Goal: Information Seeking & Learning: Find specific fact

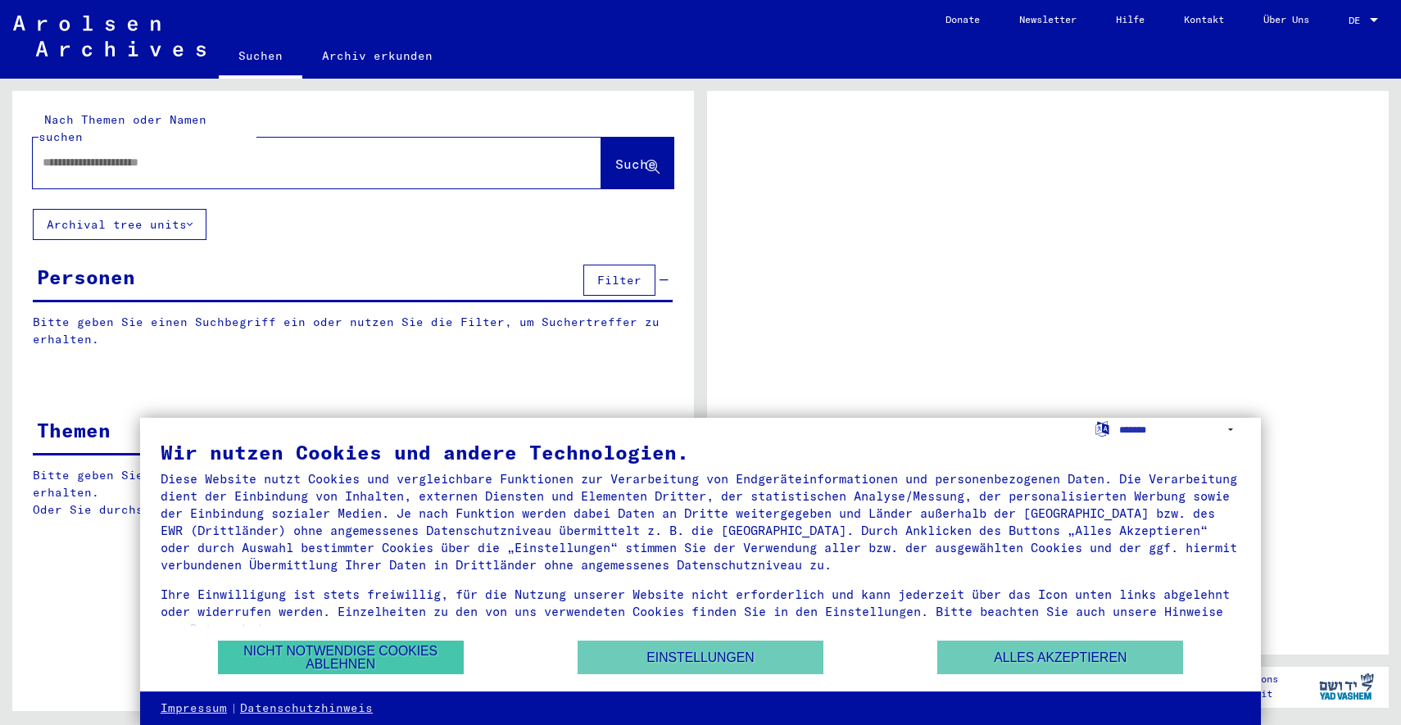
click at [406, 646] on button "Nicht notwendige Cookies ablehnen" at bounding box center [341, 658] width 246 height 34
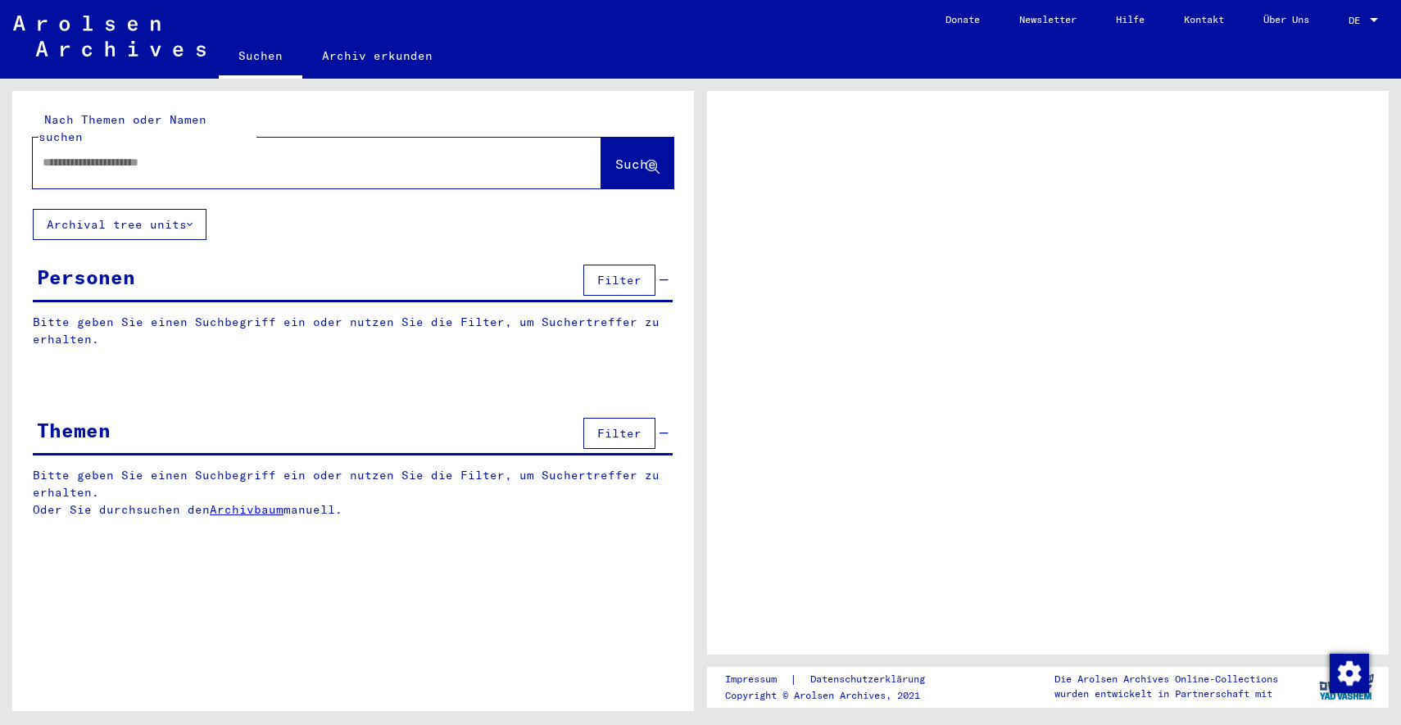
click at [261, 154] on div at bounding box center [297, 162] width 529 height 37
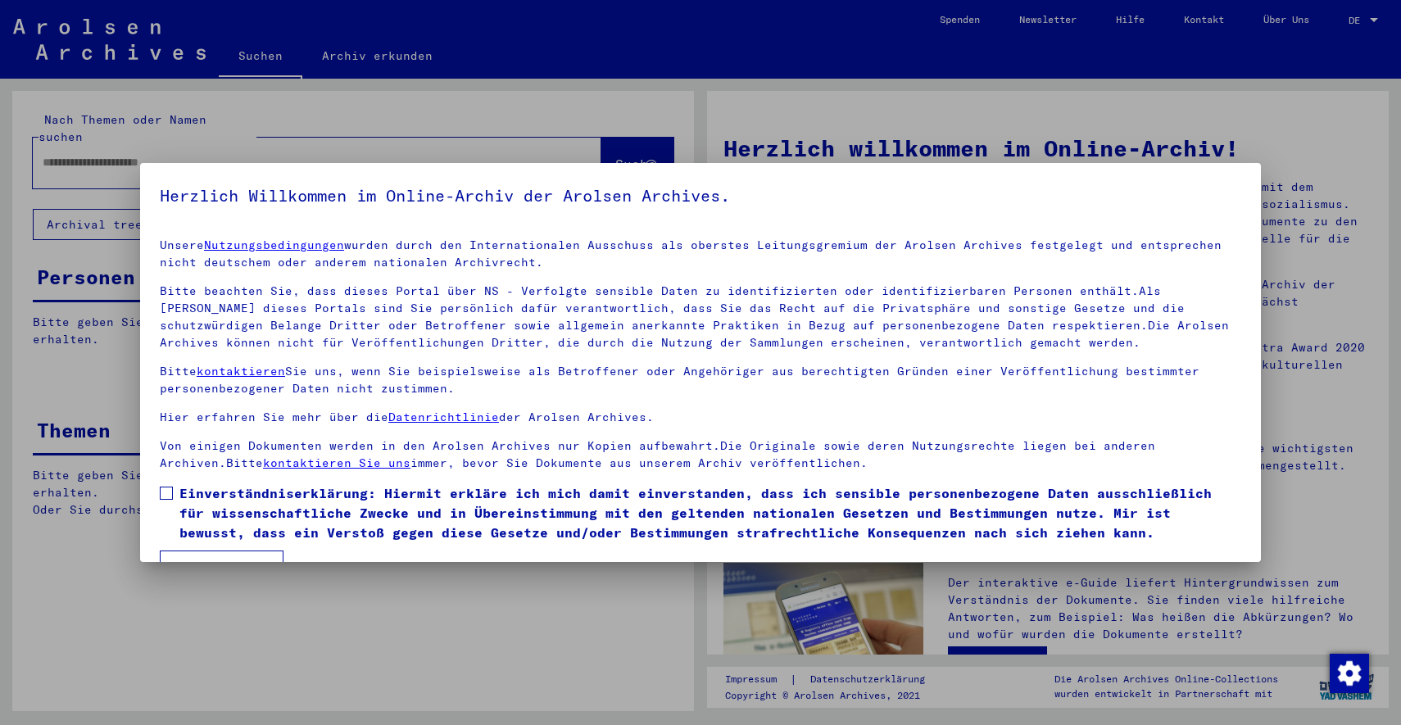
click at [499, 493] on span "Einverständniserklärung: Hiermit erkläre ich mich damit einverstanden, dass ich…" at bounding box center [710, 512] width 1062 height 59
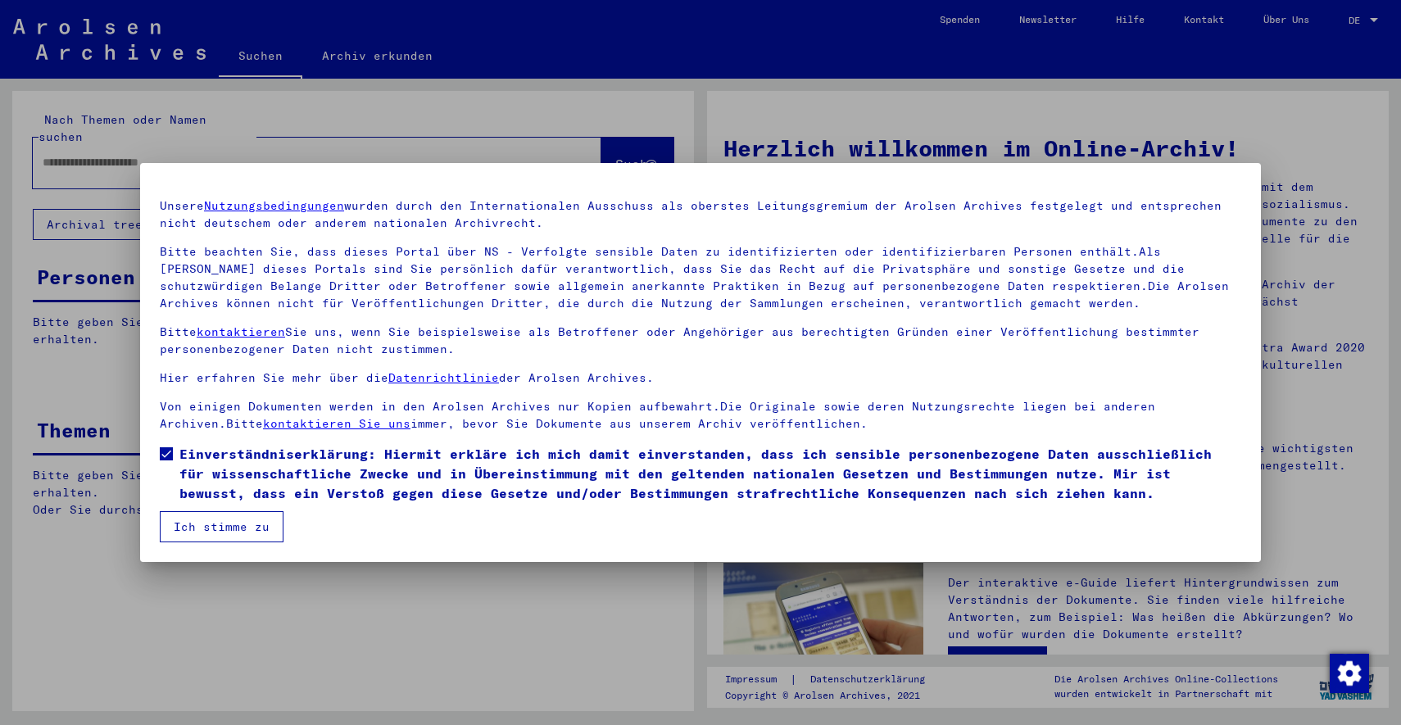
scroll to position [39, 0]
click at [237, 522] on button "Ich stimme zu" at bounding box center [222, 526] width 124 height 31
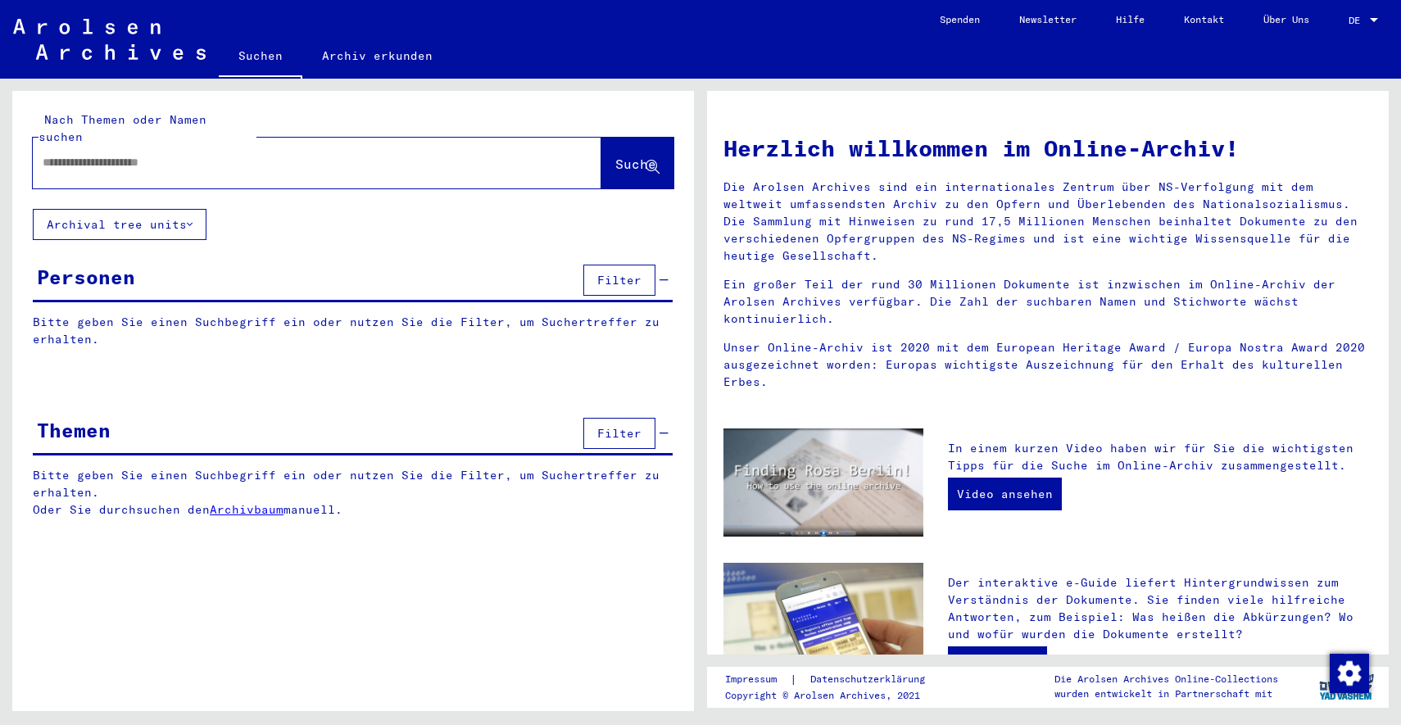
click at [291, 171] on div "Nach Themen oder Namen suchen Suche" at bounding box center [353, 150] width 682 height 118
click at [310, 156] on div at bounding box center [292, 162] width 519 height 37
click at [97, 154] on input "text" at bounding box center [298, 162] width 510 height 17
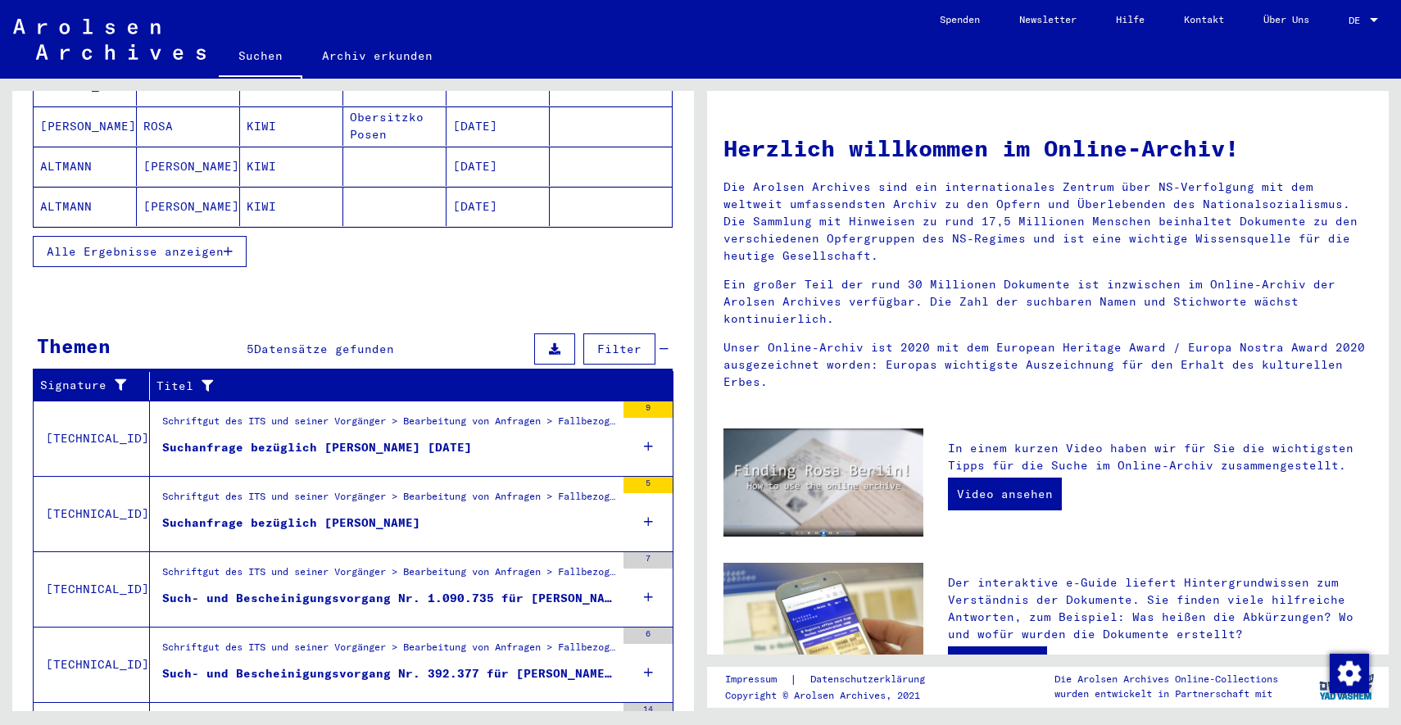
scroll to position [324, 0]
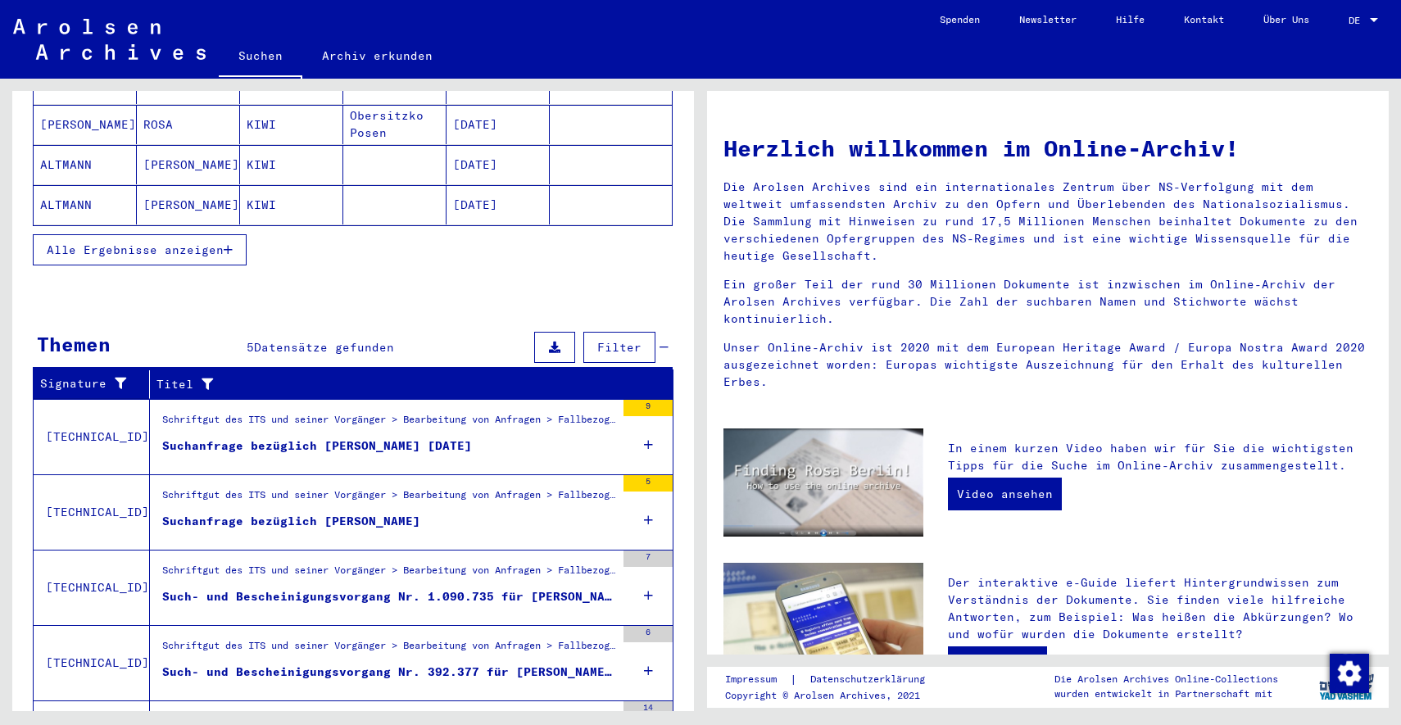
click at [419, 664] on div "Such- und Bescheinigungsvorgang Nr. 392.377 für [PERSON_NAME] geboren [DEMOGRAP…" at bounding box center [388, 672] width 453 height 17
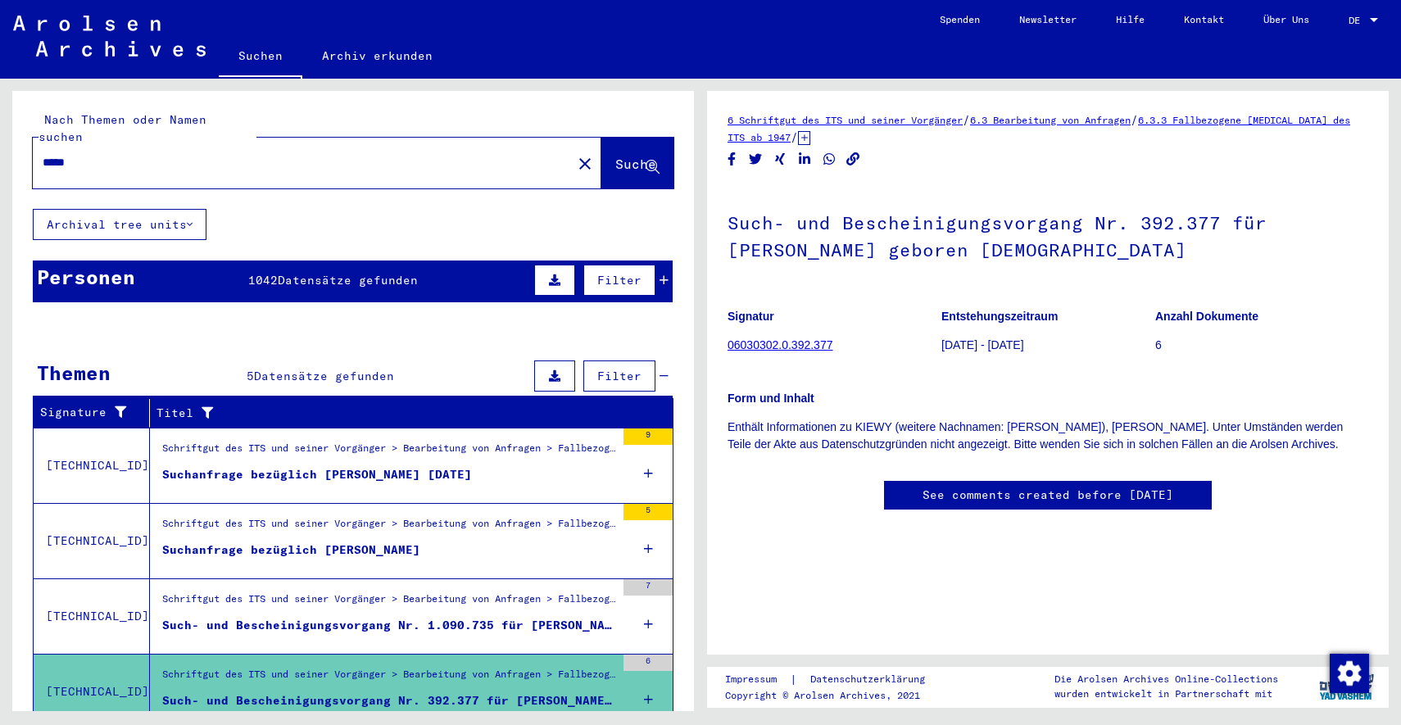
click at [187, 154] on div "*****" at bounding box center [297, 162] width 529 height 37
click at [178, 154] on input "*****" at bounding box center [302, 162] width 519 height 17
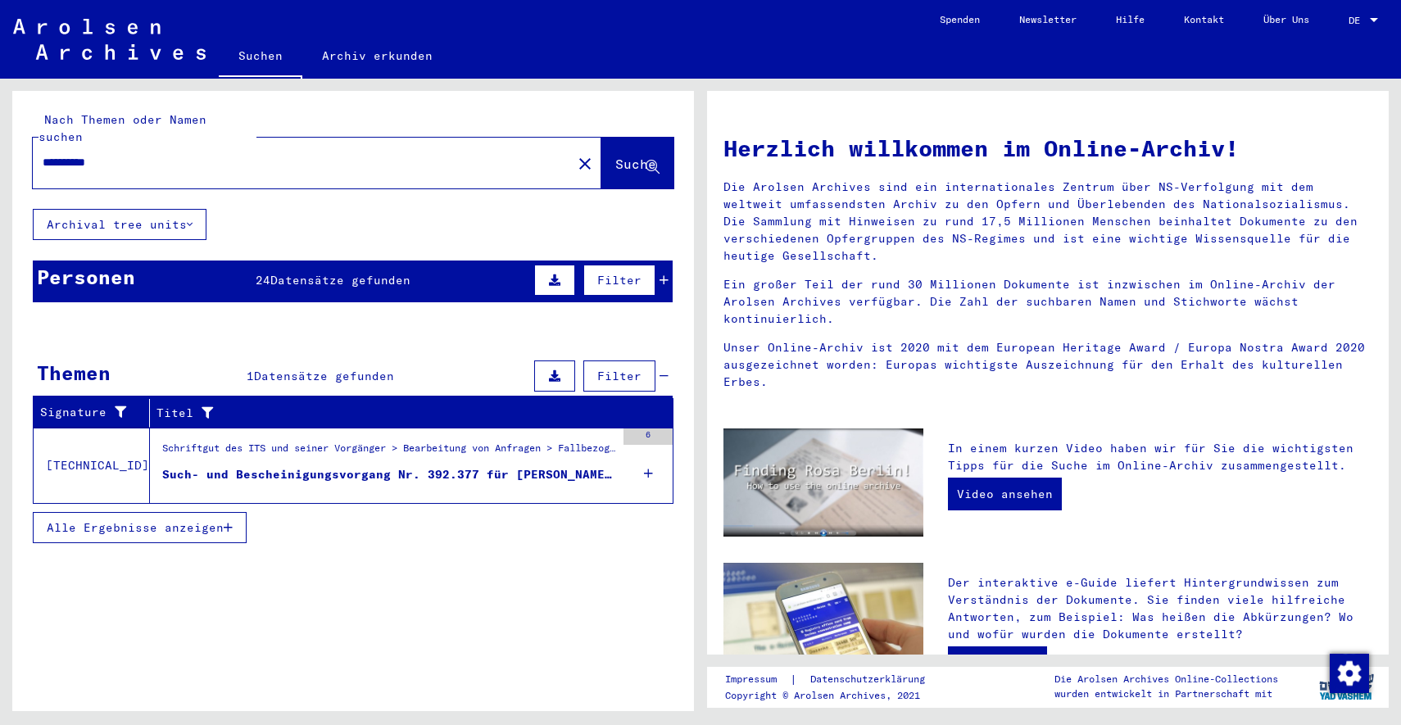
click at [668, 274] on icon at bounding box center [663, 279] width 9 height 11
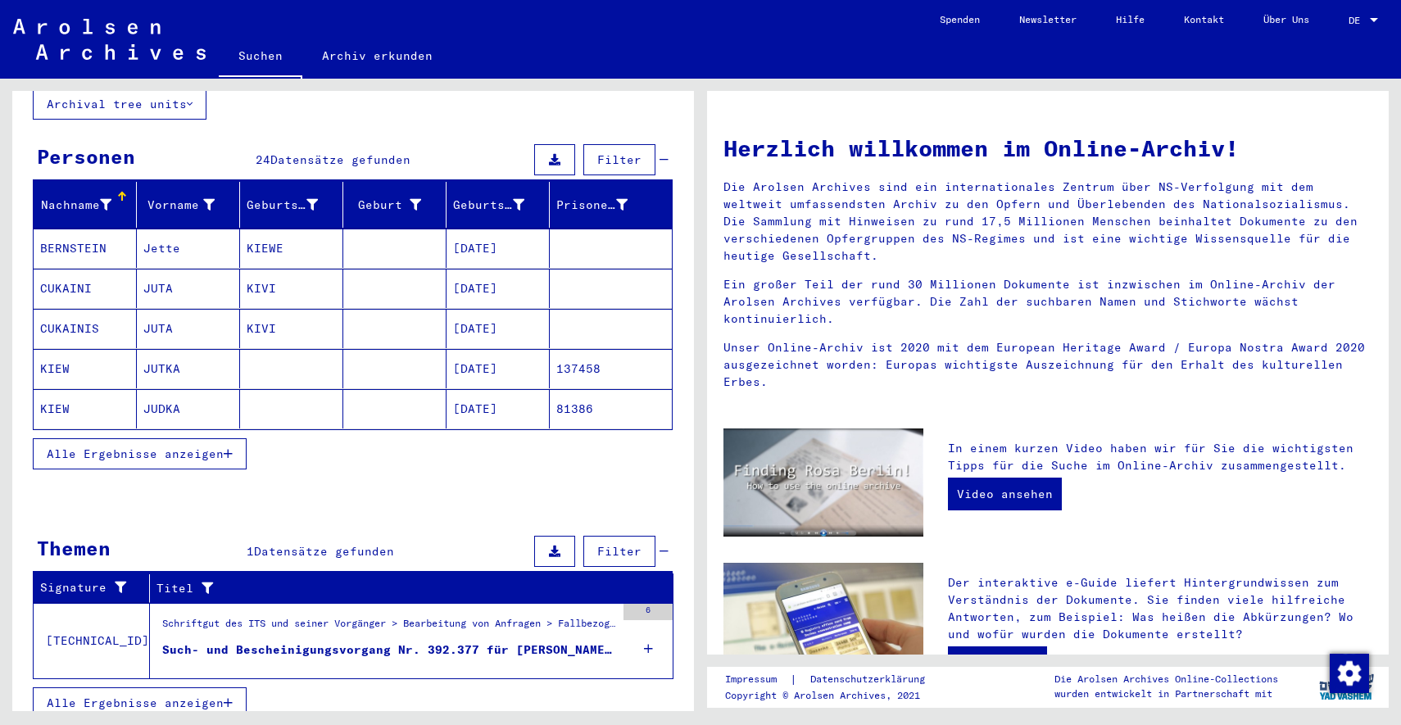
scroll to position [120, 0]
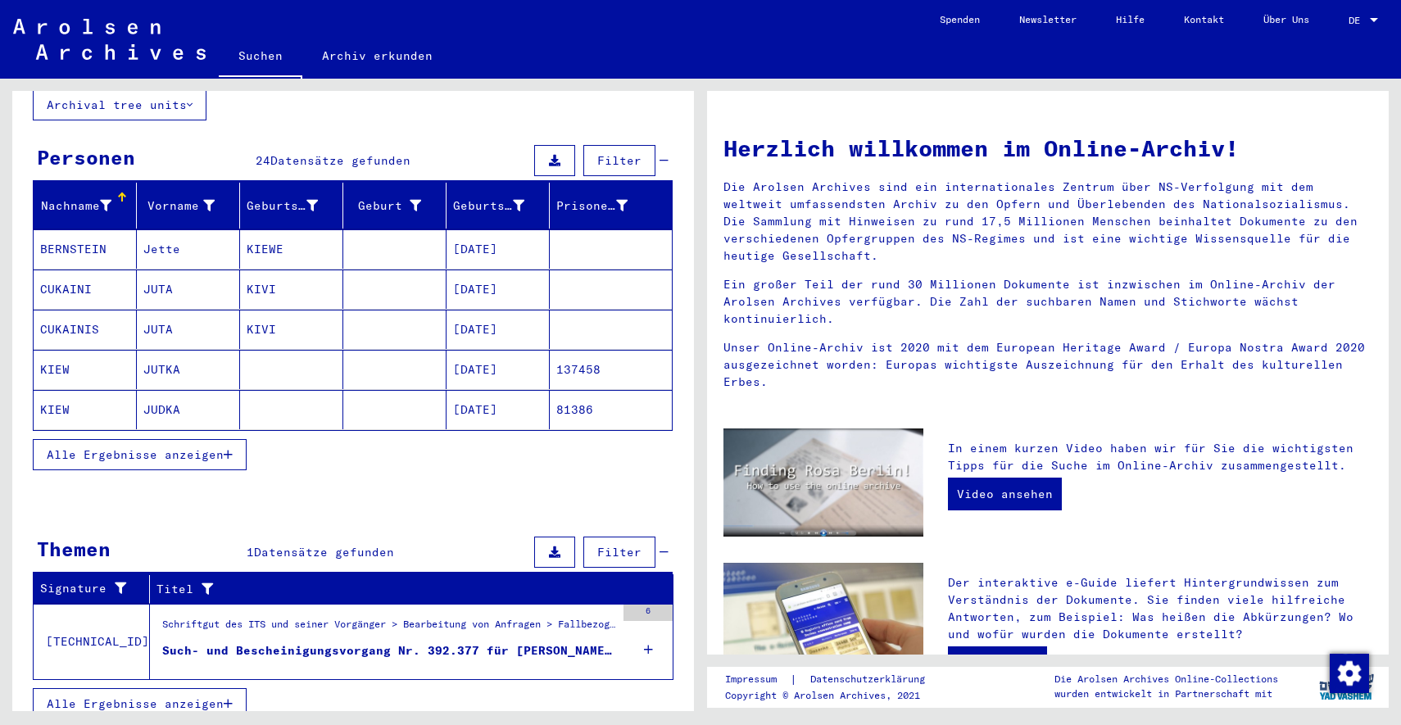
click at [222, 447] on span "Alle Ergebnisse anzeigen" at bounding box center [135, 454] width 177 height 15
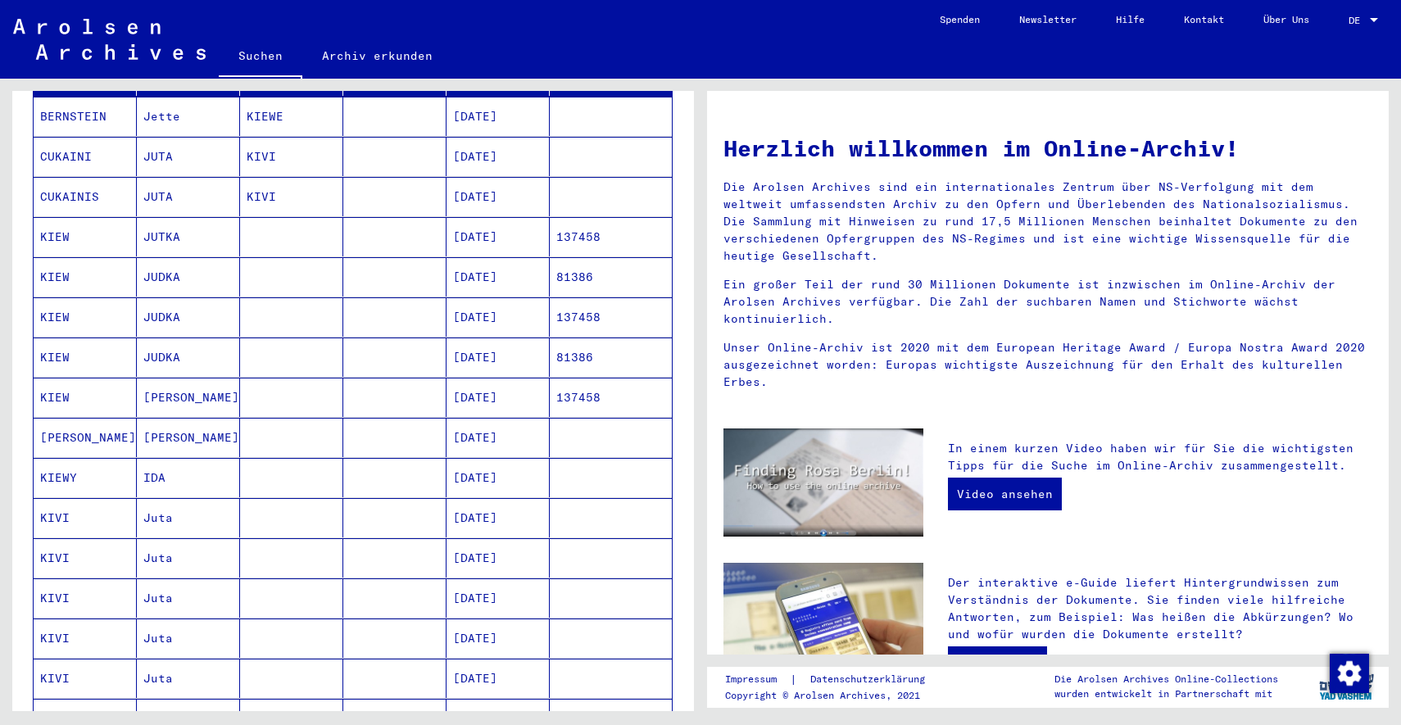
scroll to position [259, 0]
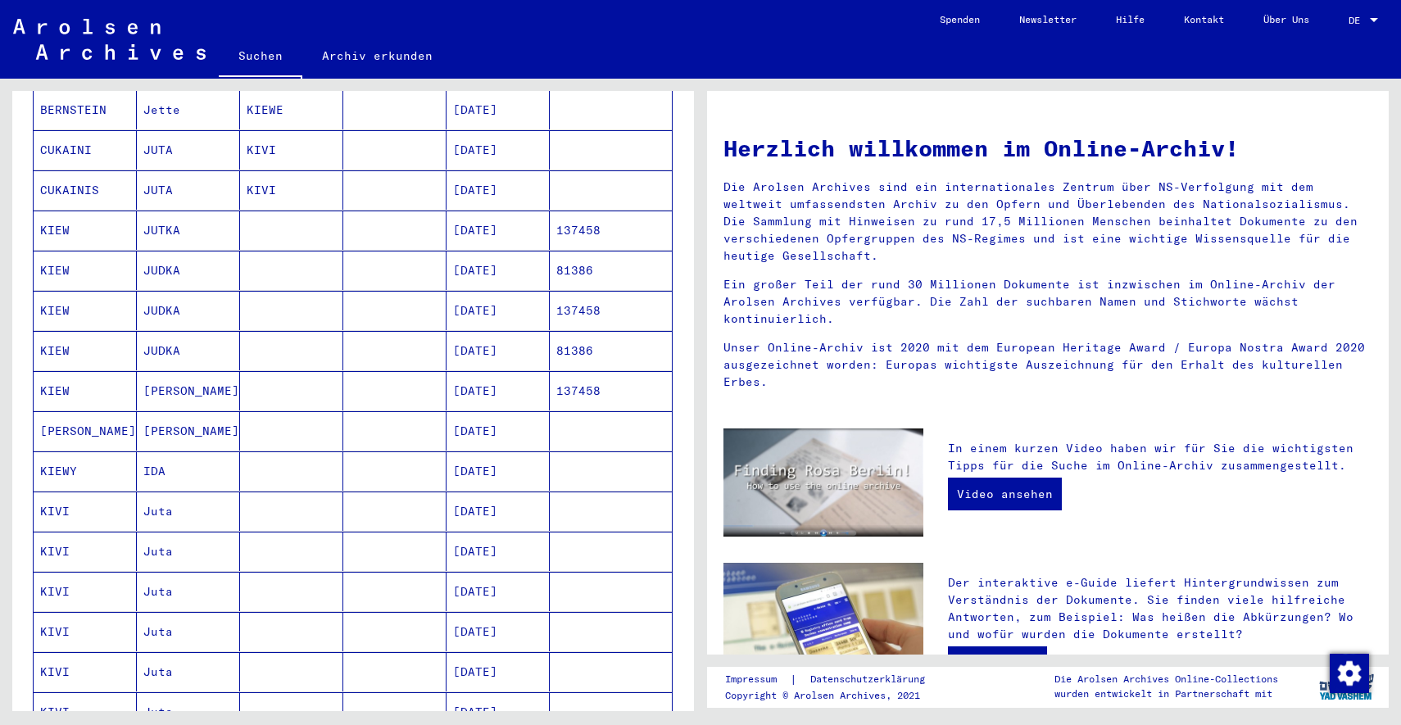
click at [181, 451] on mat-cell "IDA" at bounding box center [188, 470] width 103 height 39
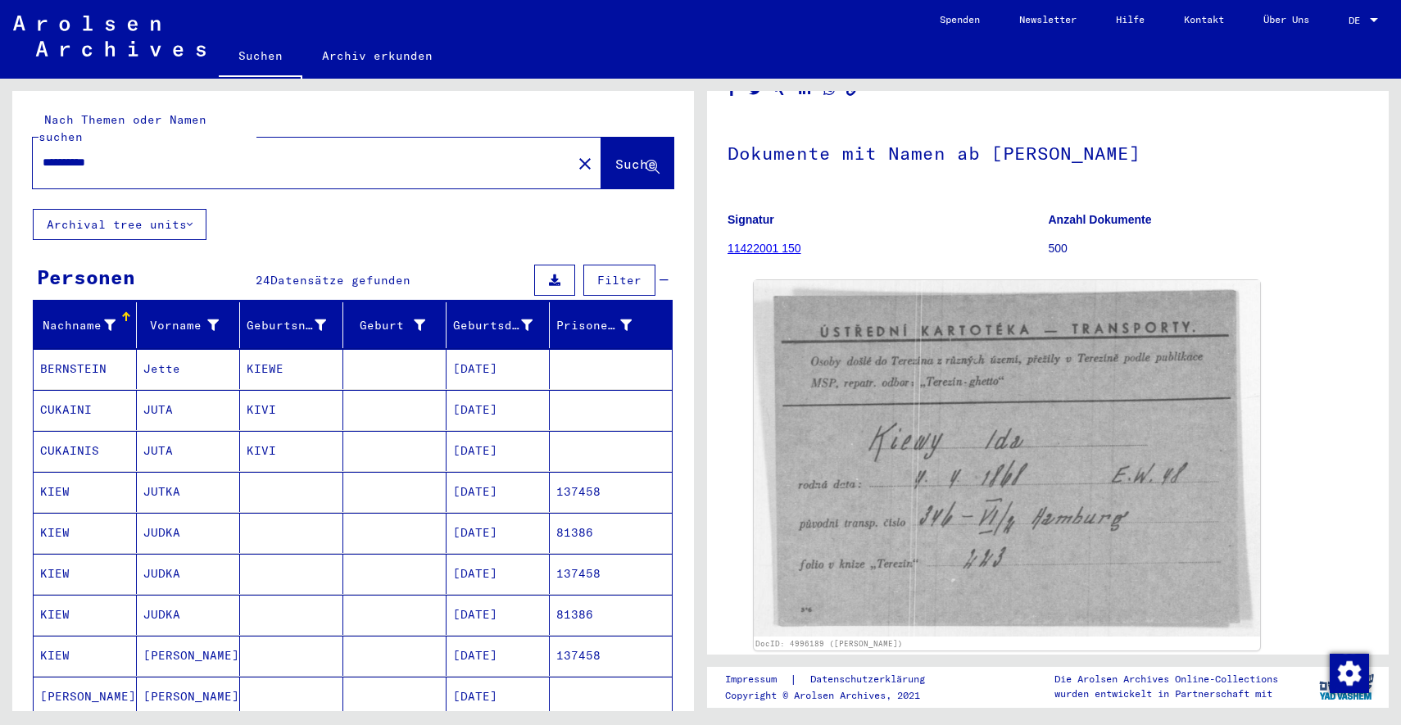
click at [240, 154] on div "**********" at bounding box center [297, 162] width 529 height 37
click at [247, 154] on input "**********" at bounding box center [302, 162] width 519 height 17
type input "*****"
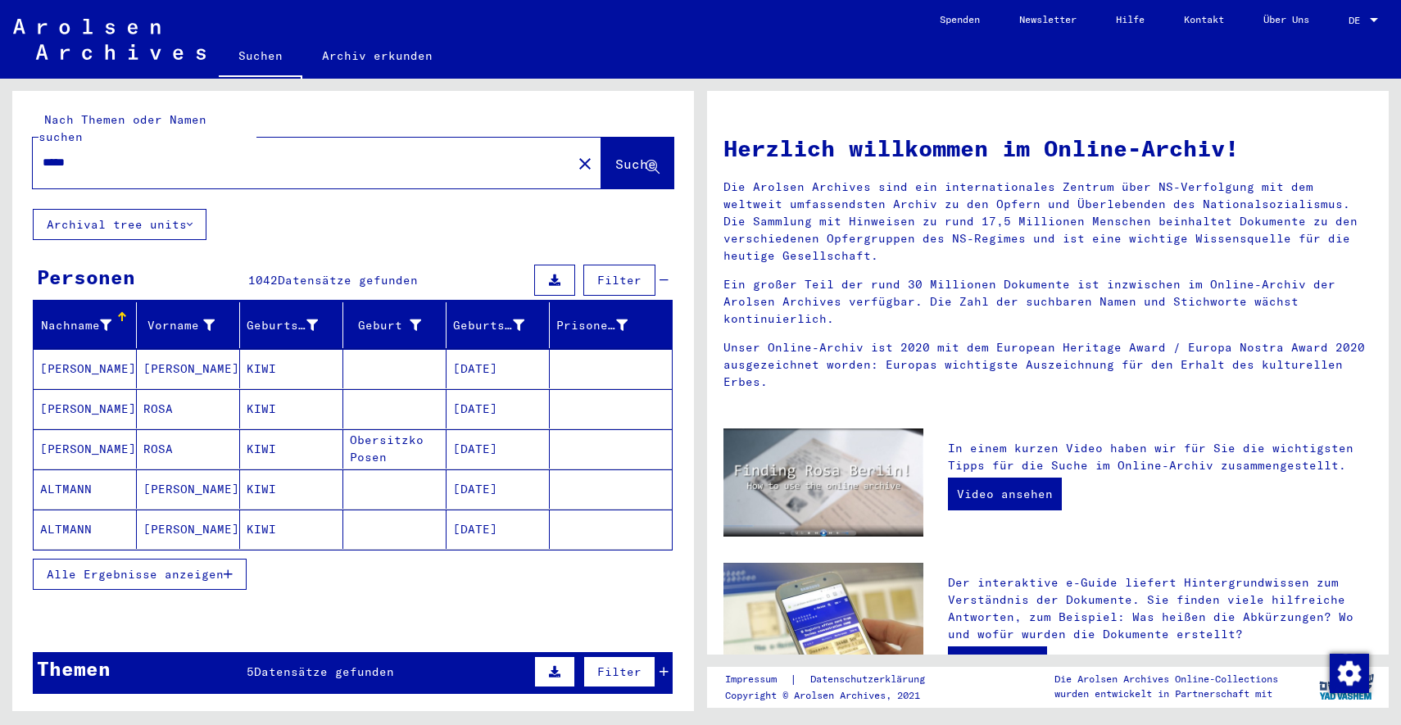
click at [626, 273] on span "Filter" at bounding box center [619, 280] width 44 height 15
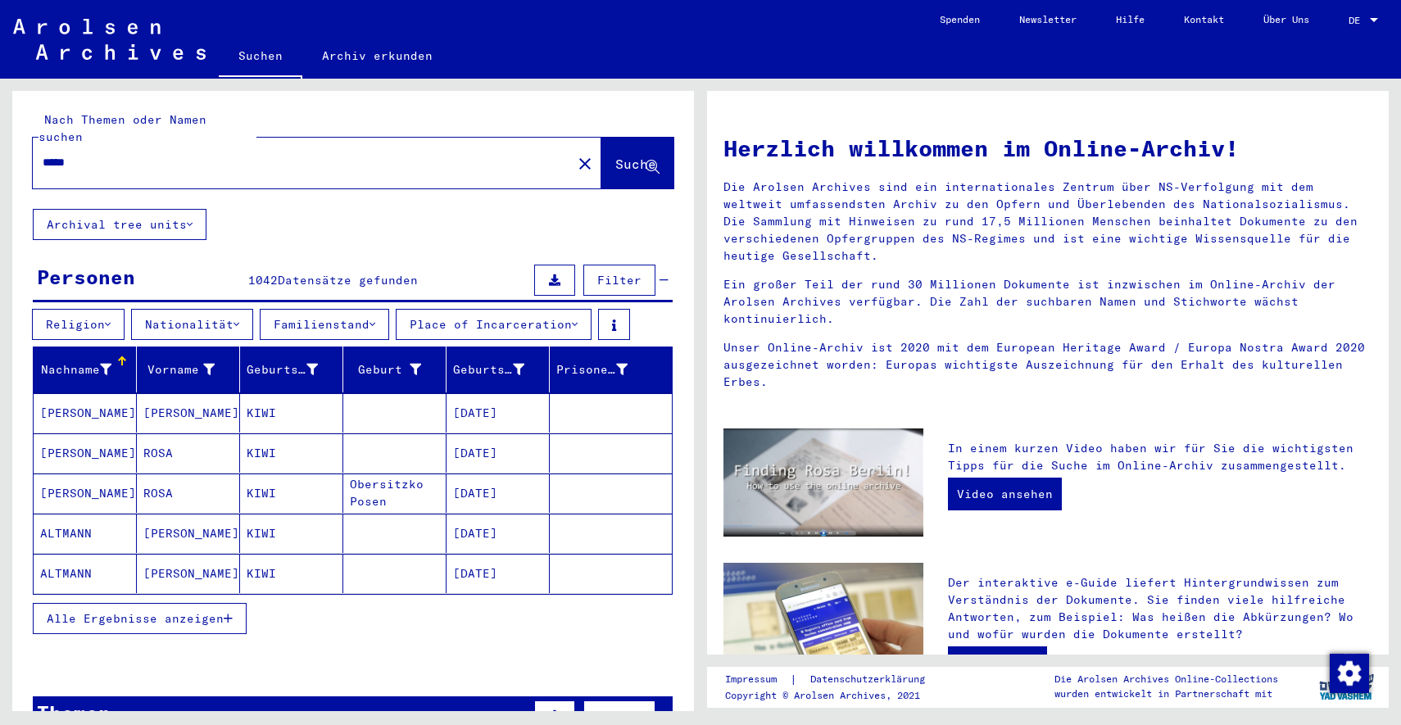
click at [560, 309] on button "Place of Incarceration" at bounding box center [494, 324] width 196 height 31
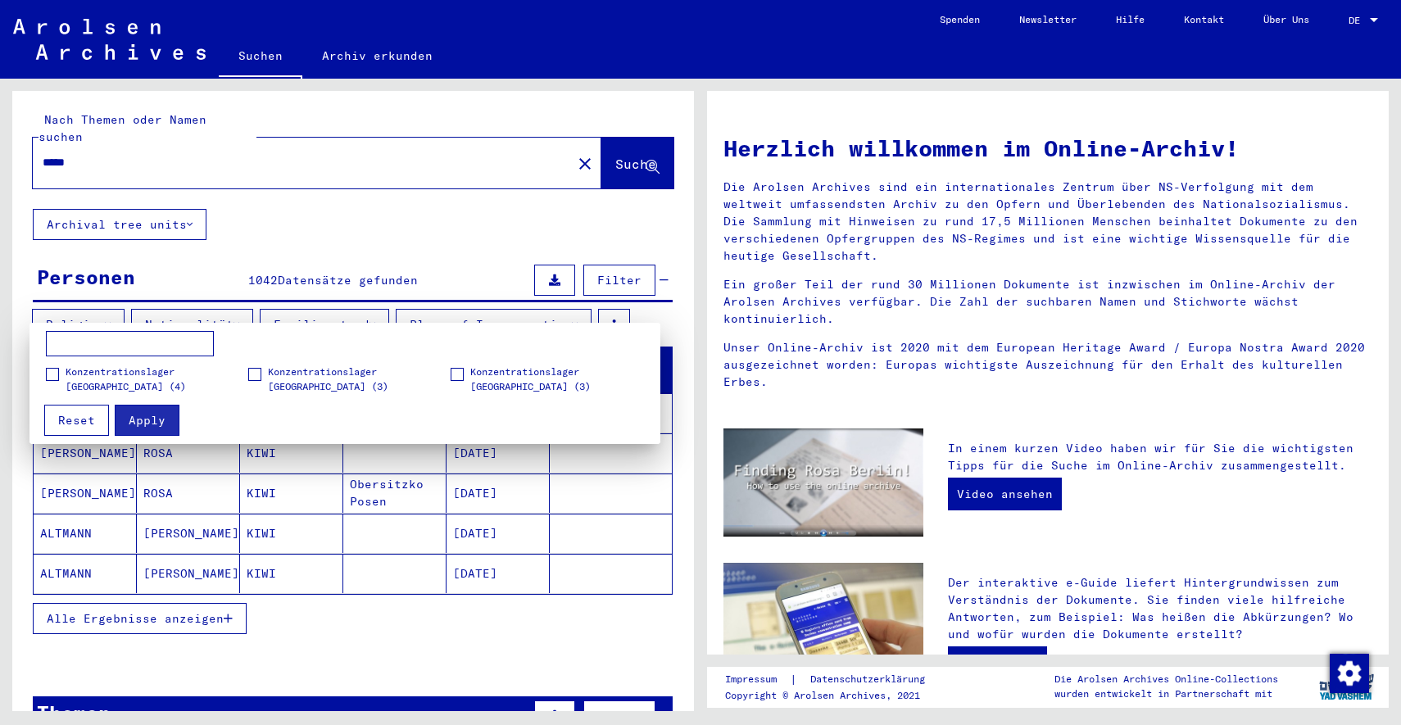
click at [560, 305] on div at bounding box center [700, 362] width 1401 height 725
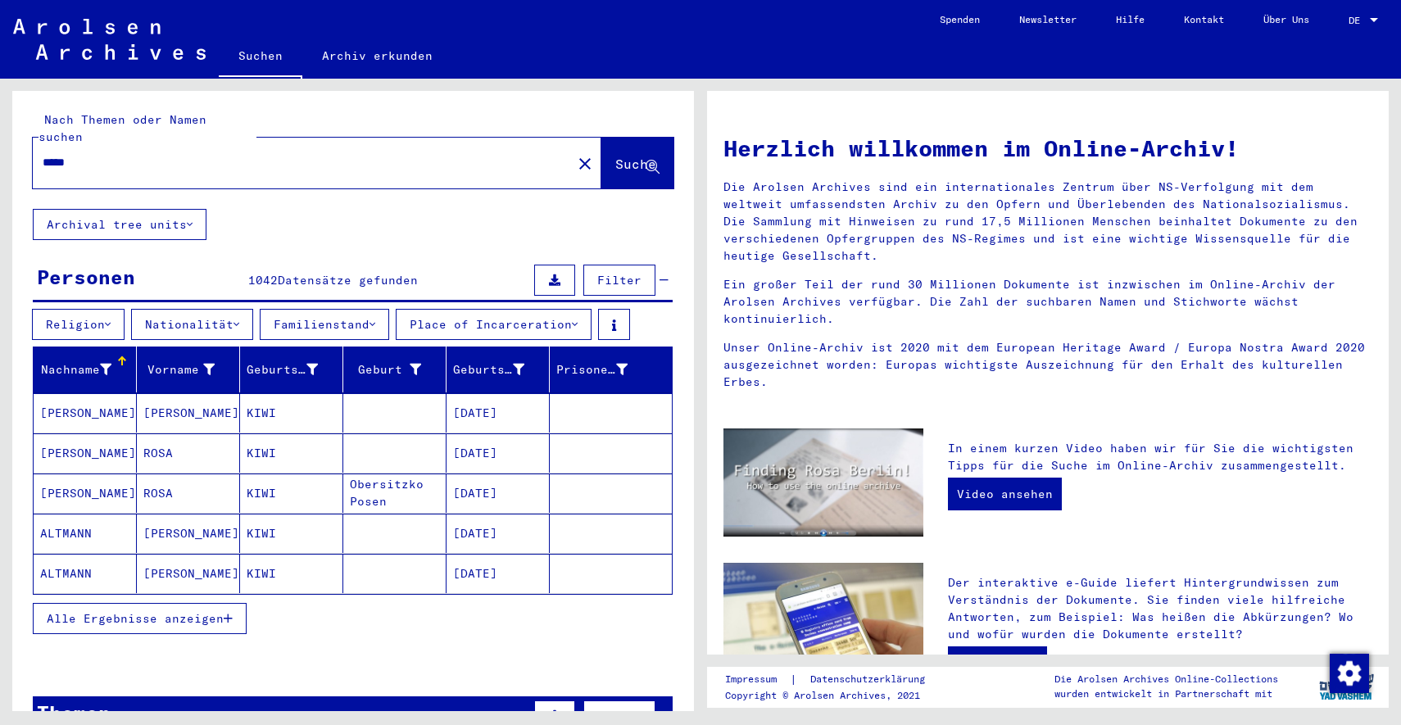
click at [239, 319] on icon at bounding box center [236, 324] width 6 height 11
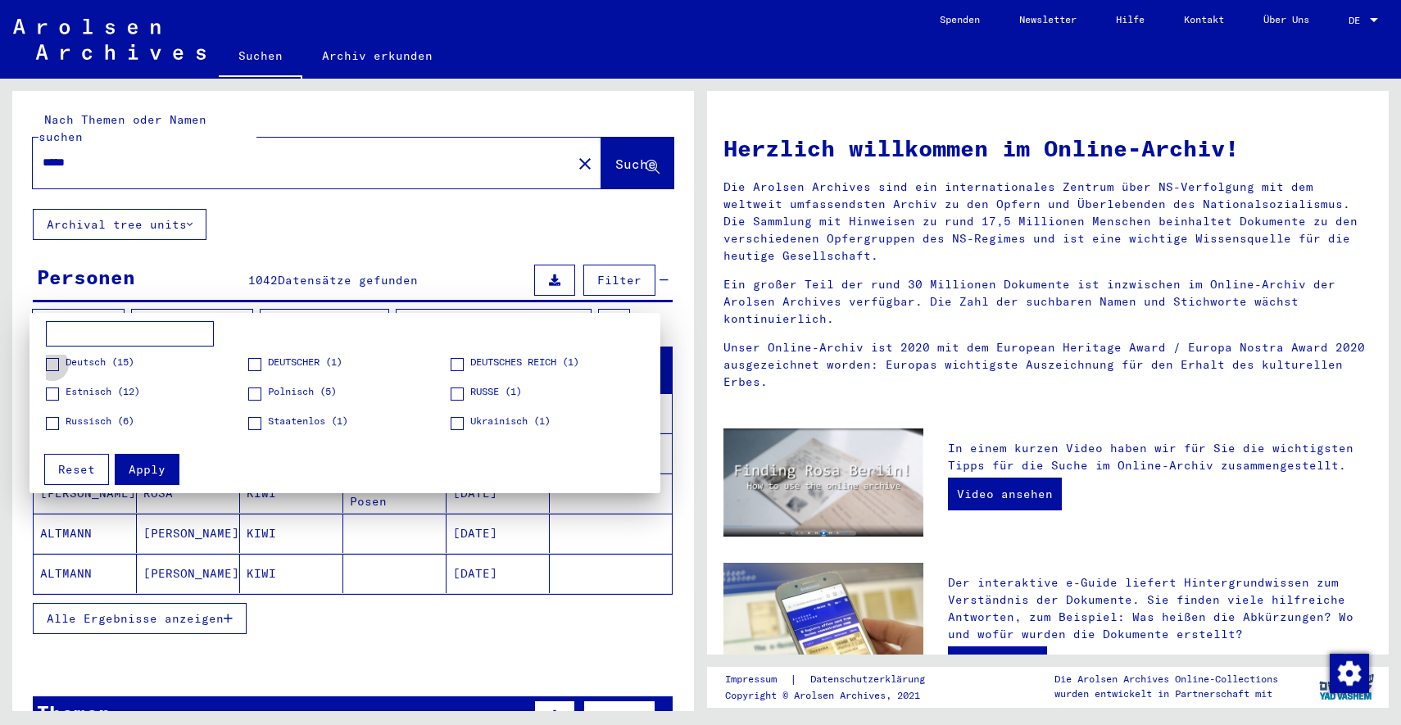
click at [101, 362] on span "Deutsch (15)" at bounding box center [100, 362] width 69 height 15
click at [157, 469] on span "Apply" at bounding box center [147, 469] width 37 height 15
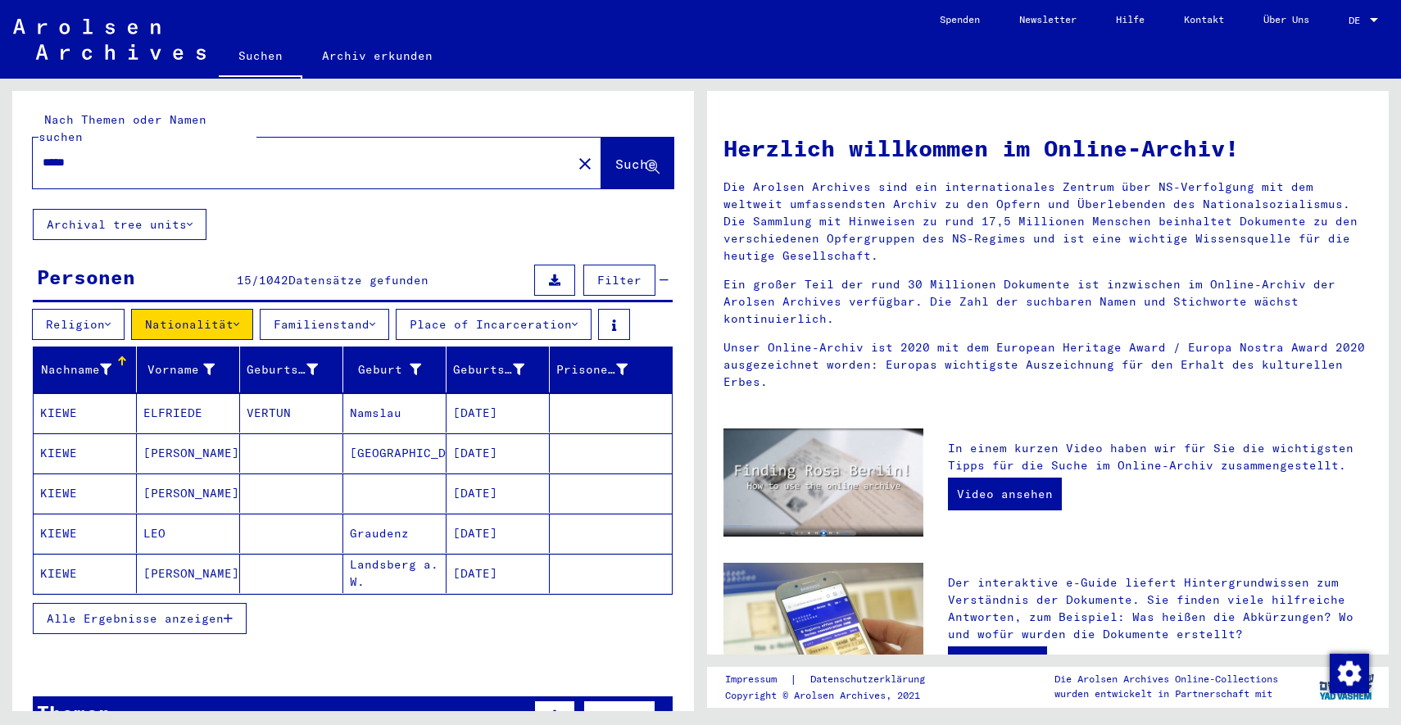
click at [217, 611] on span "Alle Ergebnisse anzeigen" at bounding box center [135, 618] width 177 height 15
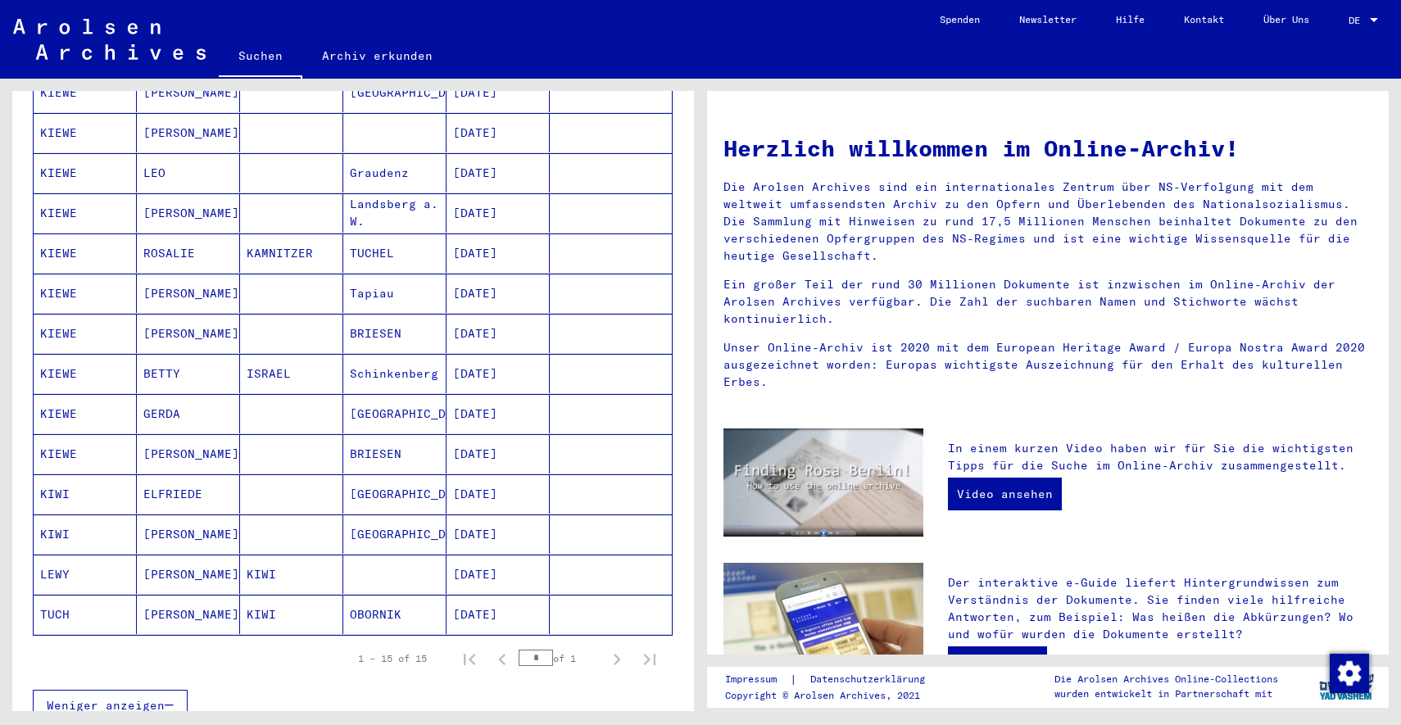
scroll to position [363, 0]
